Goal: Find specific page/section: Find specific page/section

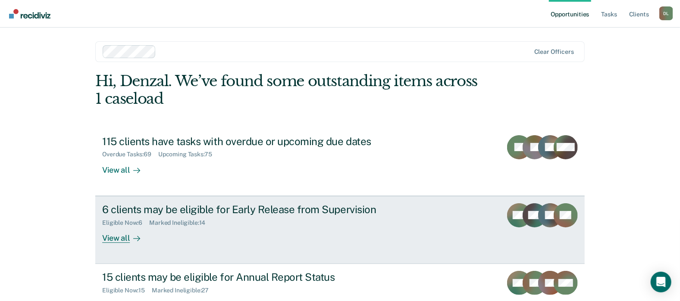
scroll to position [30, 0]
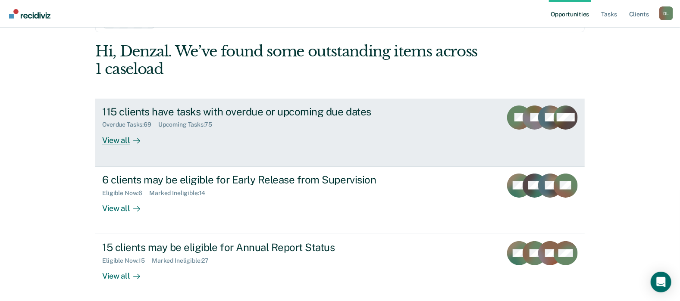
click at [107, 143] on div "View all" at bounding box center [126, 136] width 48 height 17
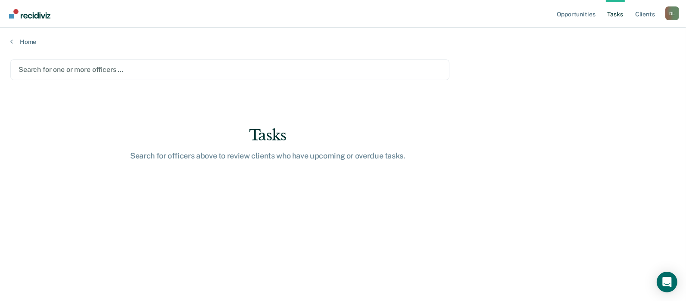
click at [83, 66] on div at bounding box center [230, 70] width 423 height 10
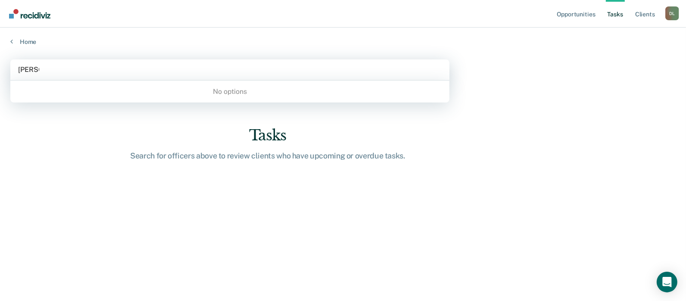
click at [56, 95] on div "No options" at bounding box center [229, 91] width 439 height 15
type input "Lovett"
click at [43, 115] on main "0 results available for search term Lovett. Use Up and Down to choose options, …" at bounding box center [343, 172] width 686 height 253
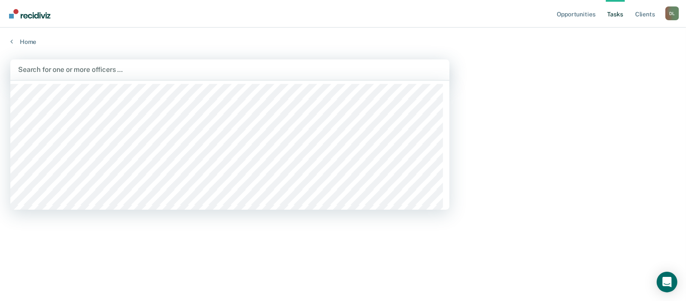
drag, startPoint x: 38, startPoint y: 68, endPoint x: 47, endPoint y: 68, distance: 8.6
click at [42, 68] on div at bounding box center [230, 70] width 424 height 10
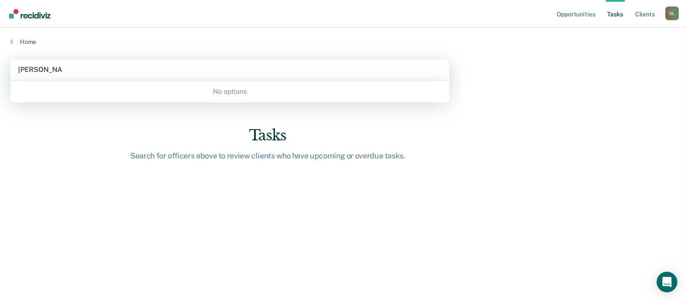
type input "[PERSON_NAME]"
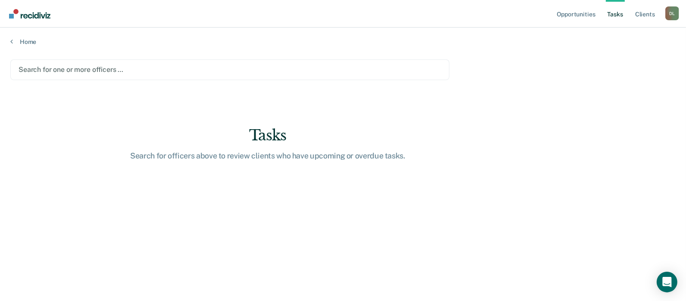
click at [225, 72] on div at bounding box center [230, 70] width 423 height 10
click at [19, 36] on div "Home" at bounding box center [343, 37] width 686 height 18
click at [26, 41] on link "Home" at bounding box center [343, 42] width 666 height 8
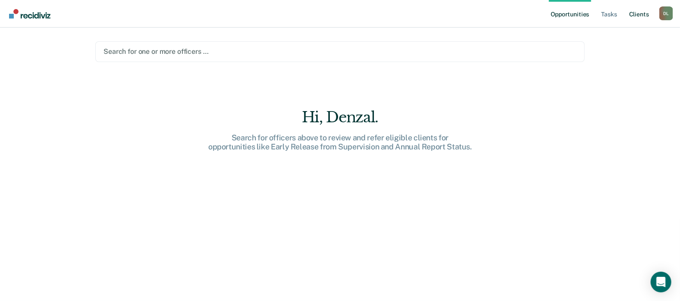
click at [636, 17] on link "Client s" at bounding box center [638, 14] width 23 height 28
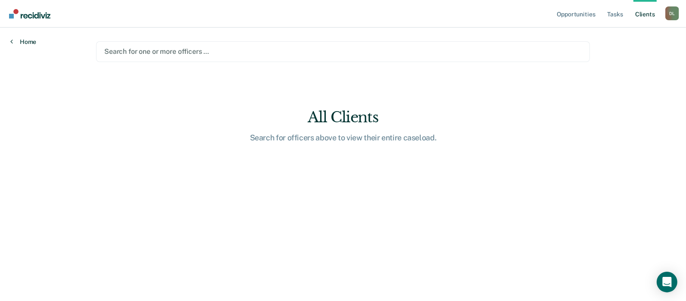
click at [20, 41] on link "Home" at bounding box center [23, 42] width 26 height 8
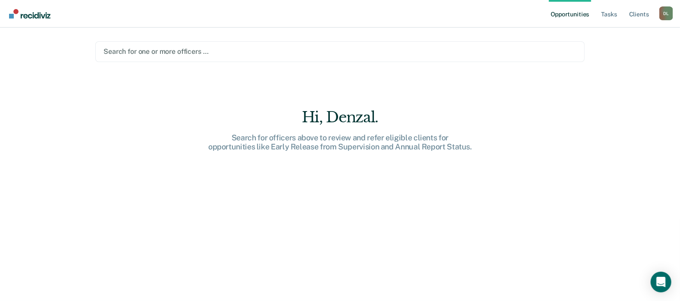
click at [33, 16] on img "Go to Recidiviz Home" at bounding box center [29, 13] width 41 height 9
click at [616, 17] on link "Tasks" at bounding box center [609, 14] width 19 height 28
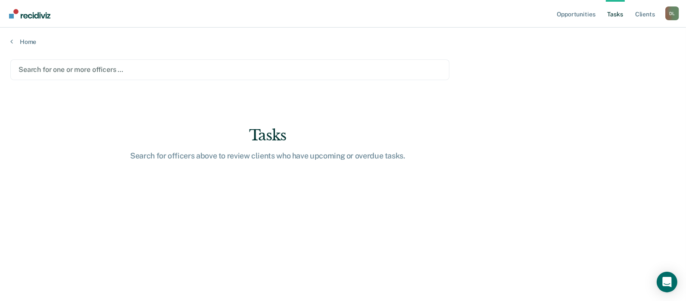
click at [674, 18] on div "D L" at bounding box center [673, 13] width 14 height 14
click at [575, 47] on main "Search for one or more officers … Tasks Search for officers above to review cli…" at bounding box center [343, 172] width 686 height 253
click at [18, 43] on link "Home" at bounding box center [343, 42] width 666 height 8
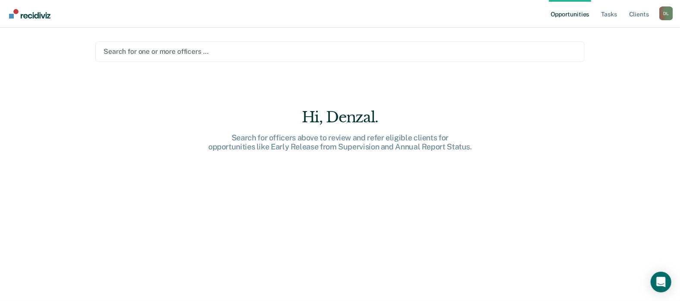
click at [150, 58] on div "Search for one or more officers …" at bounding box center [339, 51] width 489 height 21
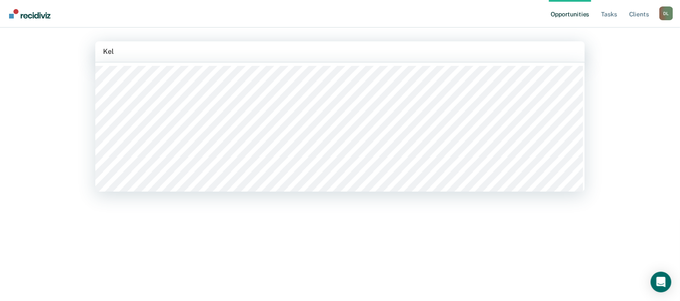
type input "[PERSON_NAME]"
